Goal: Transaction & Acquisition: Purchase product/service

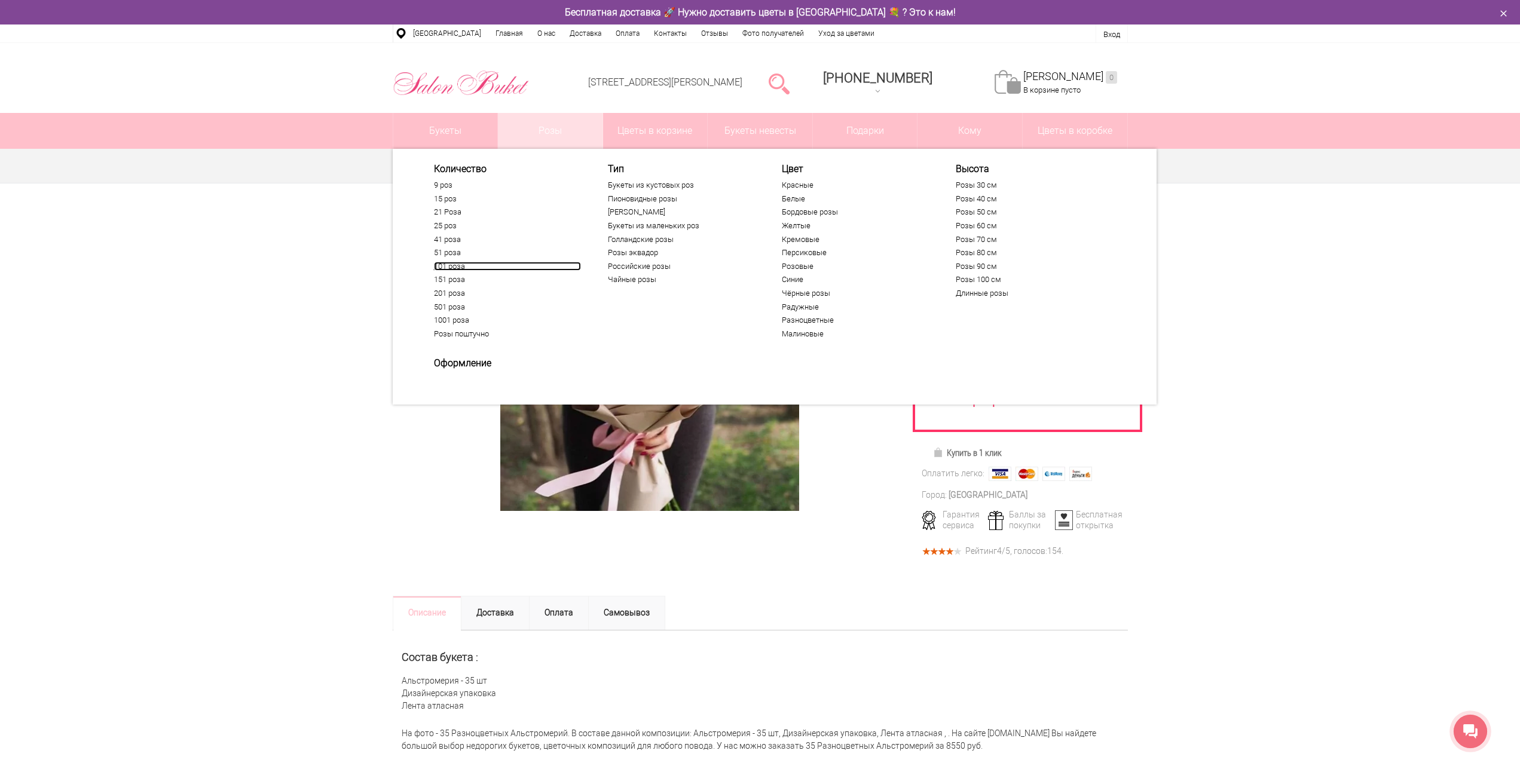
click at [456, 269] on link "101 роза" at bounding box center [507, 267] width 147 height 10
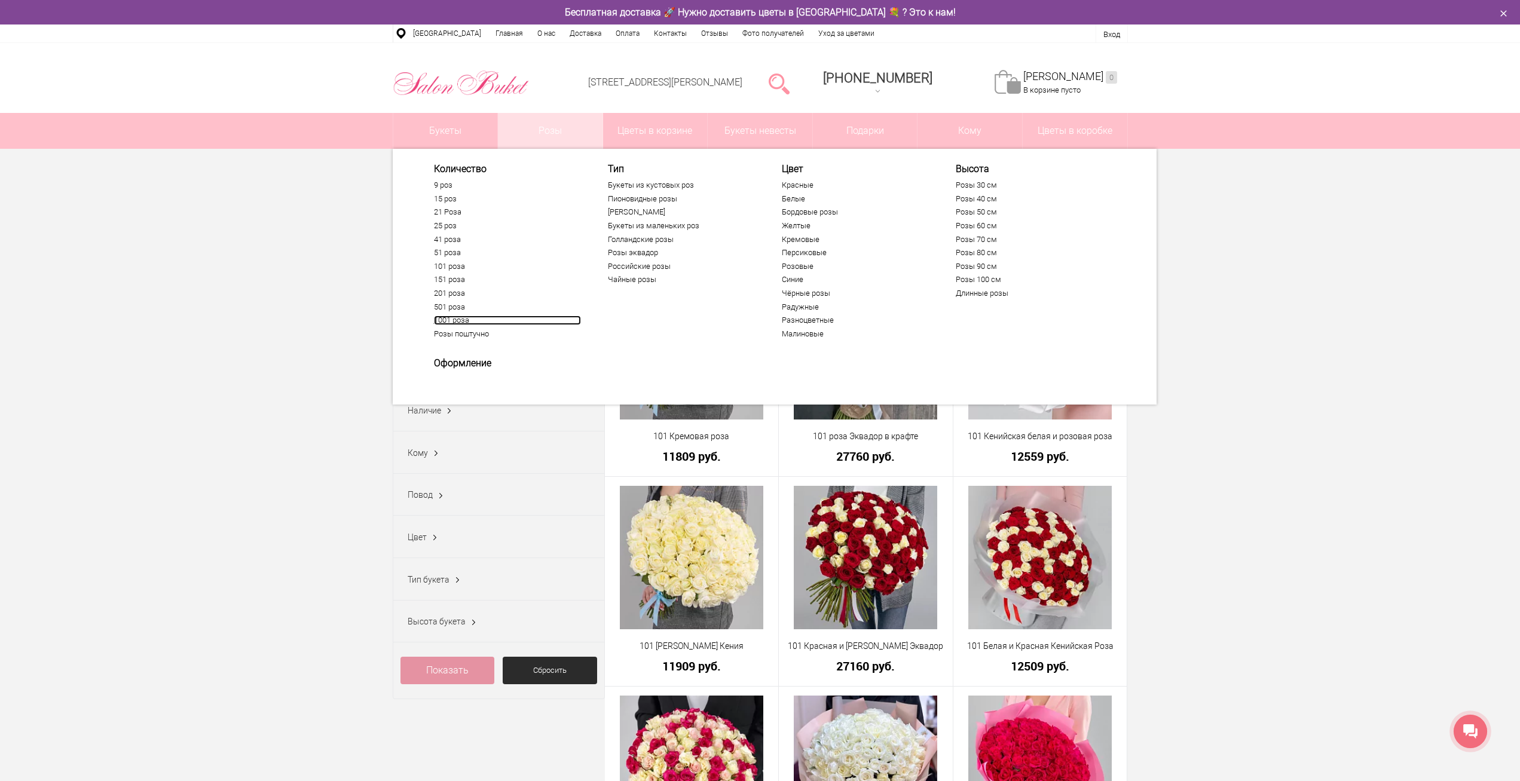
click at [465, 323] on link "1001 роза" at bounding box center [507, 321] width 147 height 10
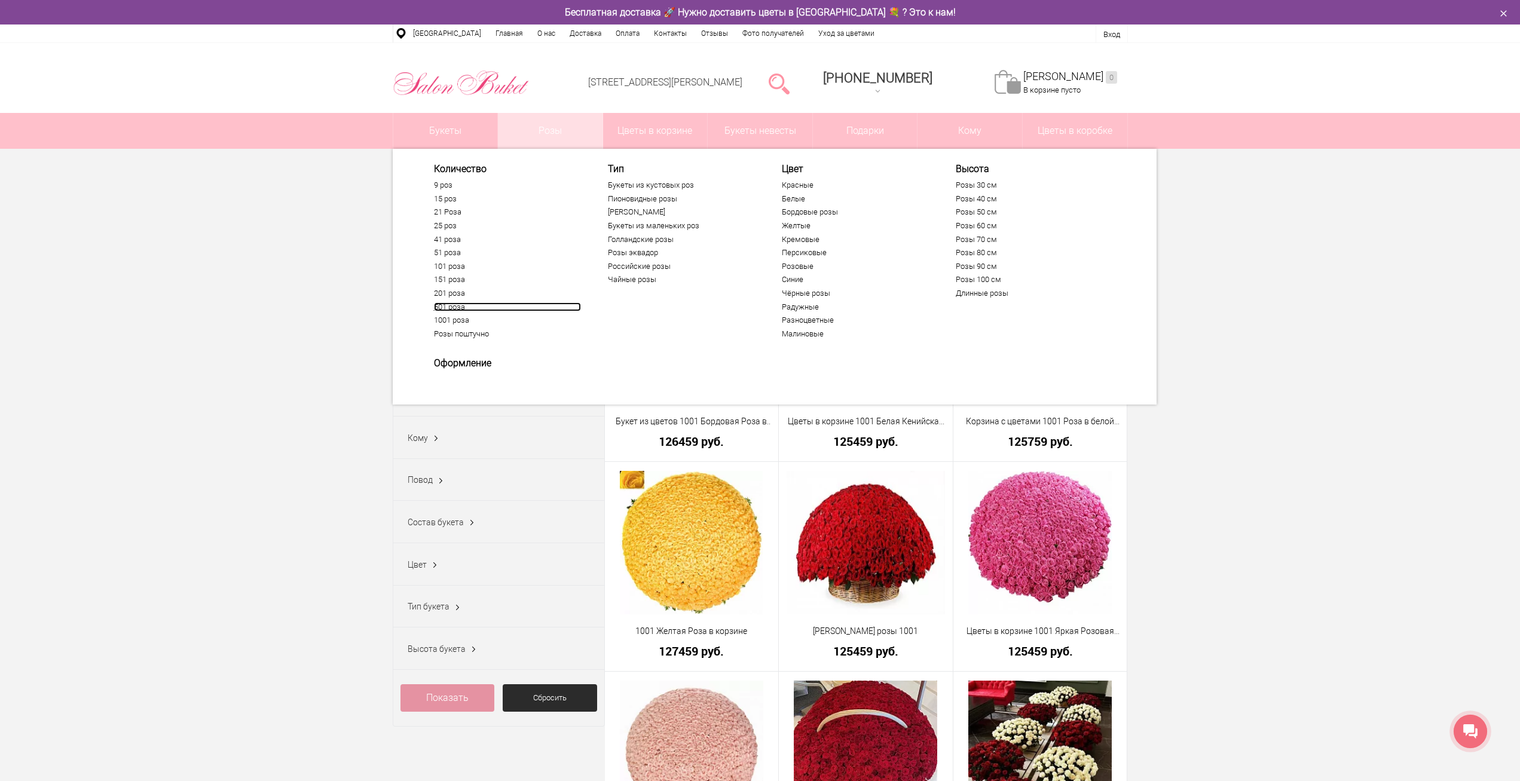
click at [458, 307] on link "501 роза" at bounding box center [507, 307] width 147 height 10
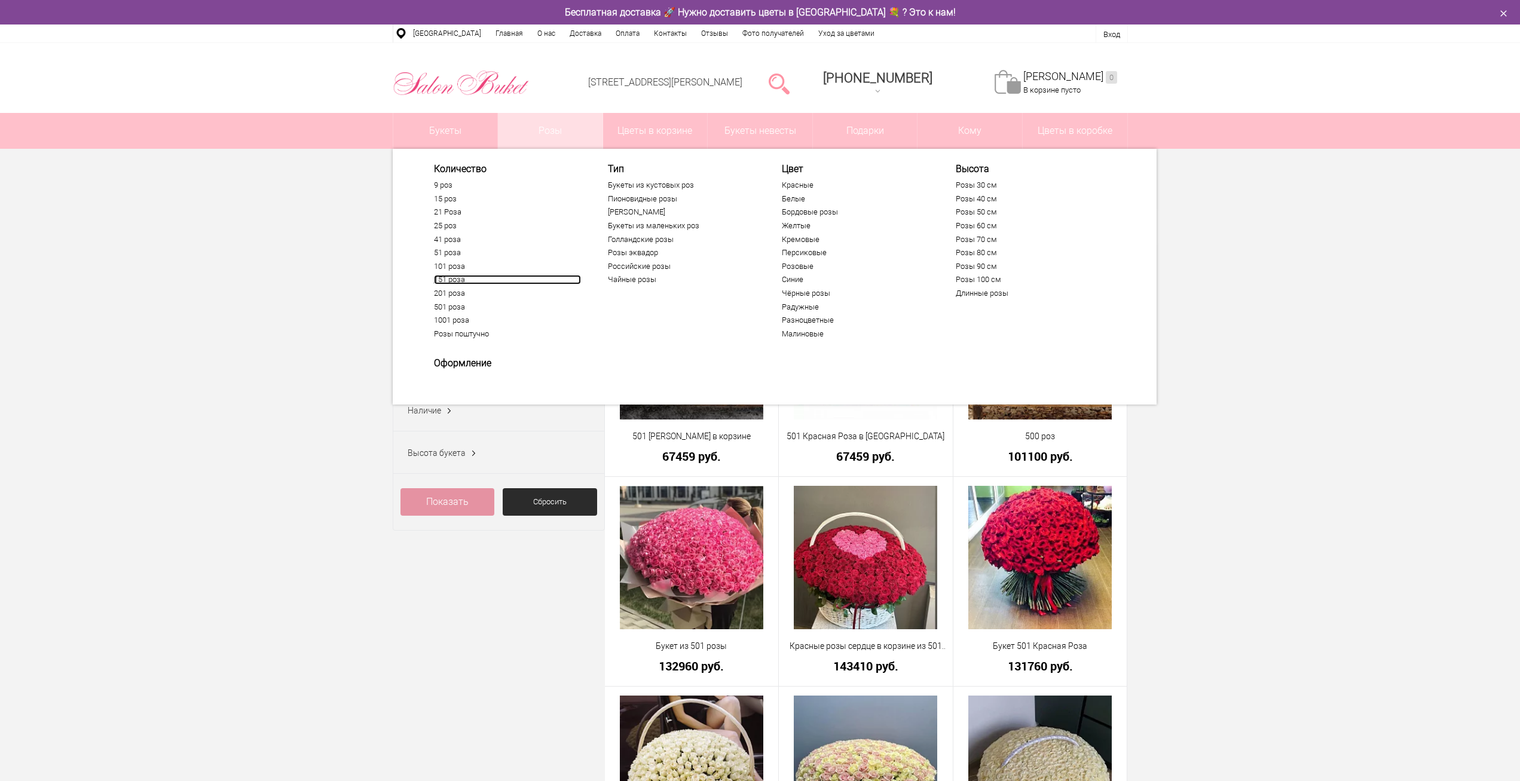
click at [460, 275] on link "151 роза" at bounding box center [507, 280] width 147 height 10
